Goal: Task Accomplishment & Management: Manage account settings

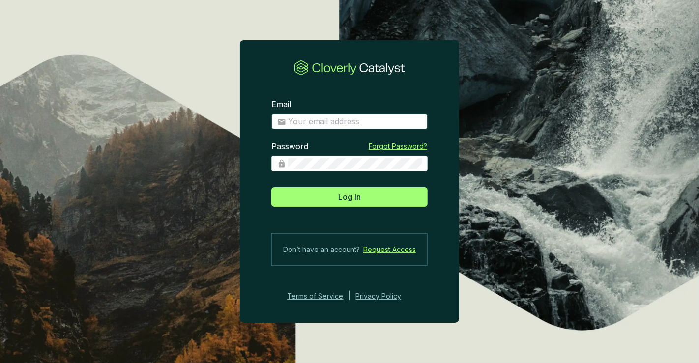
click at [360, 117] on input "Email" at bounding box center [355, 122] width 134 height 11
type input "[PERSON_NAME][EMAIL_ADDRESS][DOMAIN_NAME]"
click at [271, 187] on button "Log In" at bounding box center [349, 197] width 156 height 20
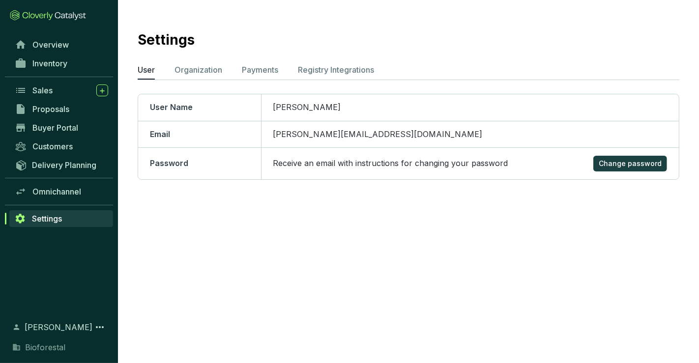
click at [73, 34] on section "Overview Inventory Sales Proposals Buyer Portal Customers Delivery Planning Omn…" at bounding box center [59, 181] width 118 height 363
click at [71, 38] on link "Overview" at bounding box center [61, 44] width 103 height 17
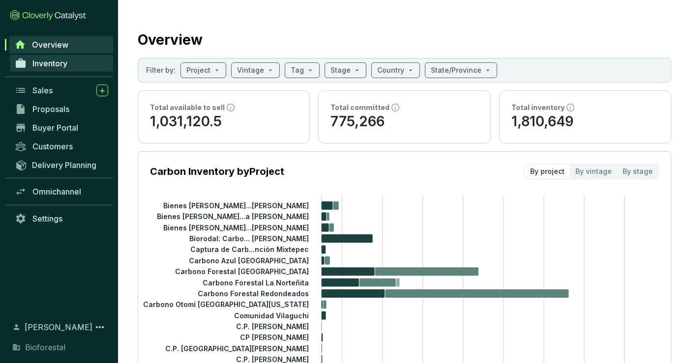
click at [83, 62] on link "Inventory" at bounding box center [61, 63] width 103 height 17
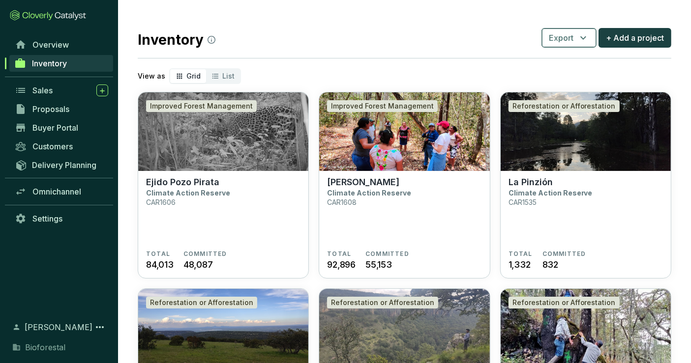
click at [585, 41] on icon "button" at bounding box center [583, 38] width 12 height 12
click at [575, 82] on span "Batches" at bounding box center [570, 84] width 30 height 12
